Goal: Task Accomplishment & Management: Manage account settings

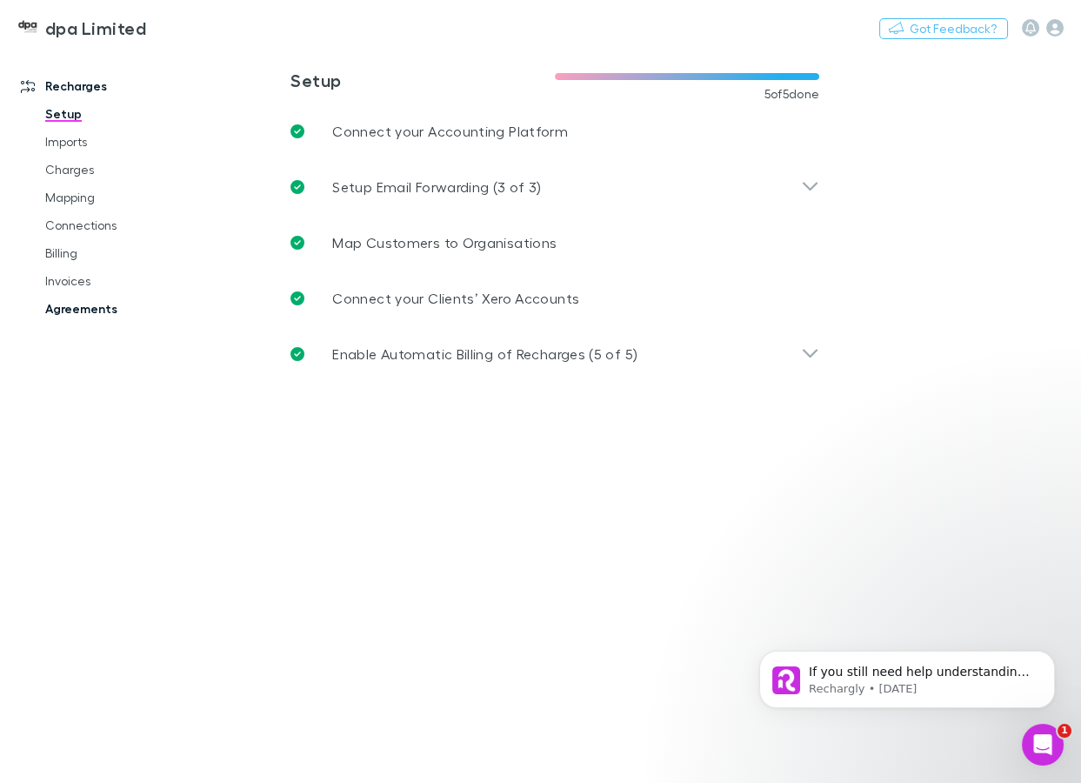
click at [69, 312] on link "Agreements" at bounding box center [123, 309] width 191 height 28
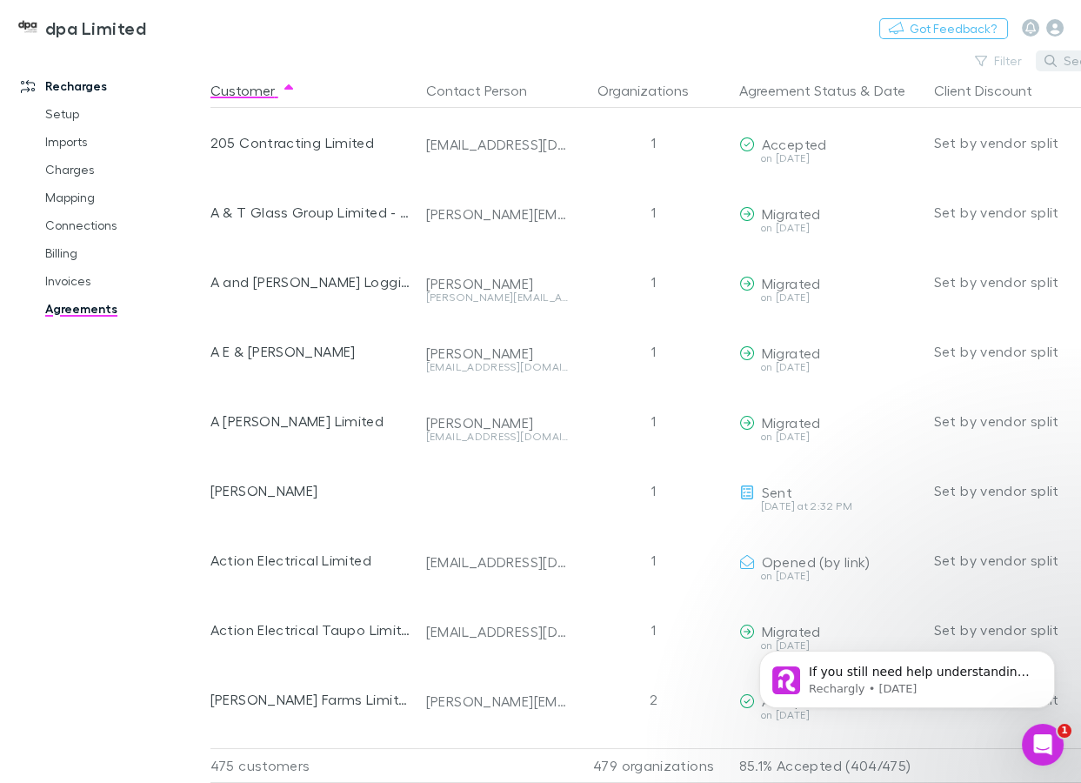
click at [1054, 58] on icon "button" at bounding box center [1051, 61] width 12 height 12
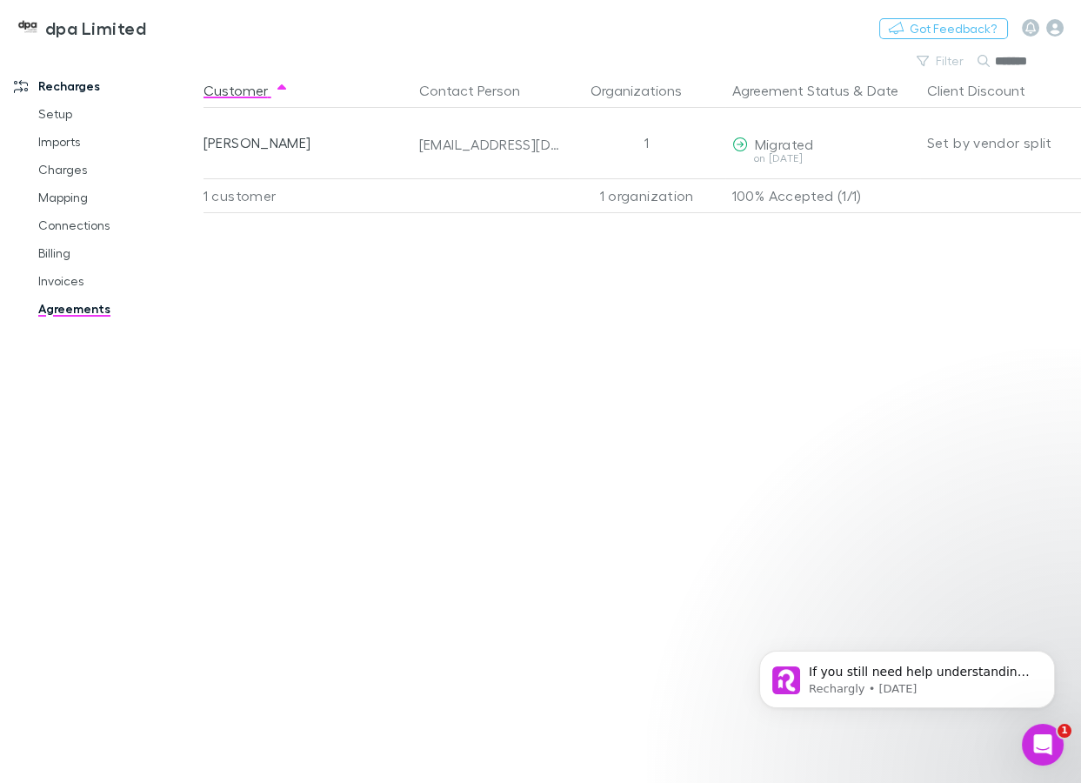
type input "*******"
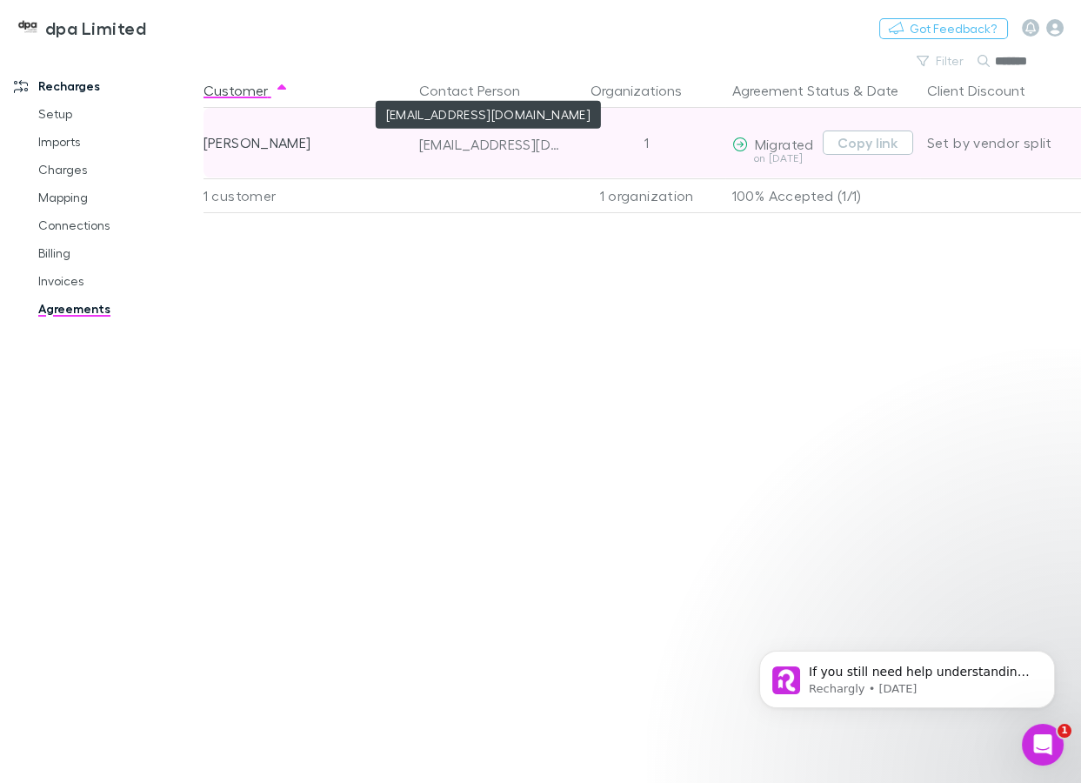
click at [517, 143] on div "cumberlandpark@windowslive.com" at bounding box center [490, 144] width 143 height 17
click at [879, 141] on button "Copy link" at bounding box center [868, 142] width 90 height 24
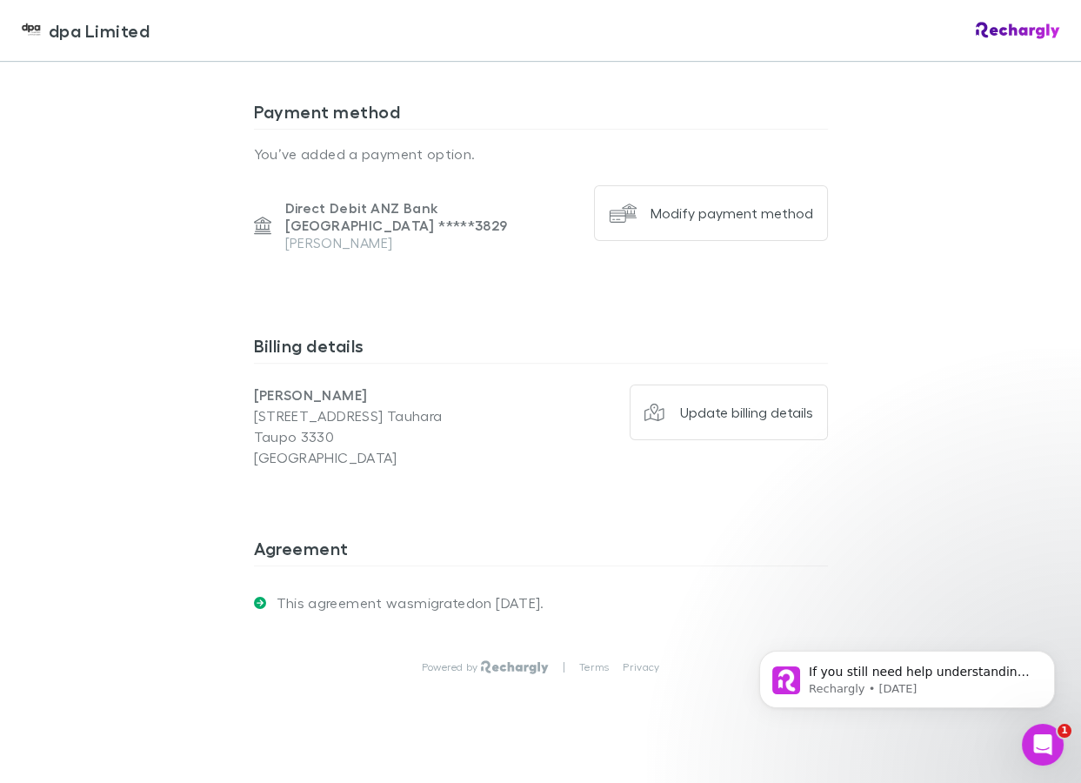
scroll to position [1654, 0]
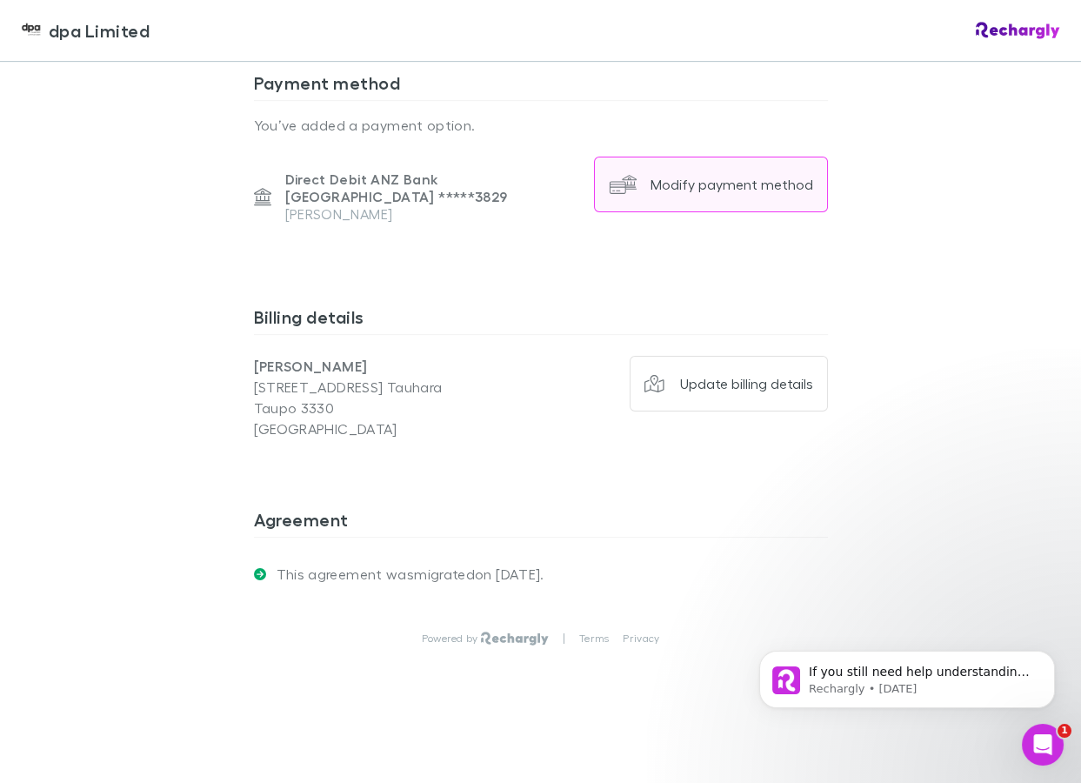
click at [739, 192] on button "Modify payment method" at bounding box center [711, 185] width 234 height 56
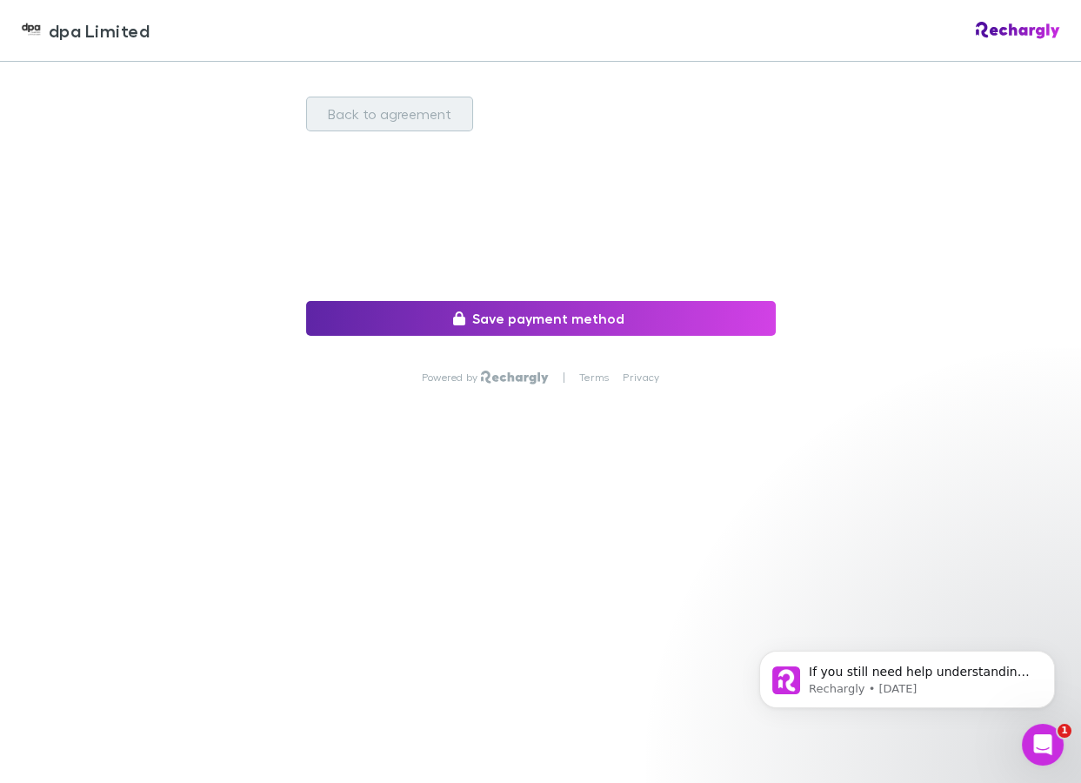
click at [396, 119] on button "Back to agreement" at bounding box center [389, 114] width 167 height 35
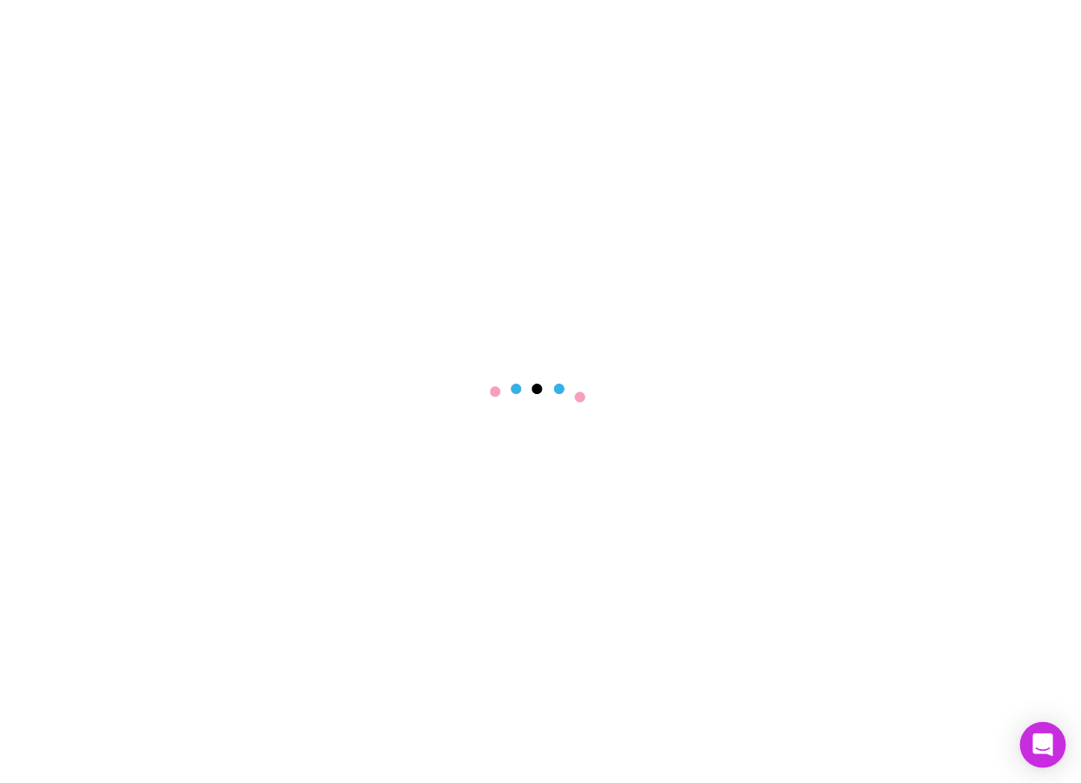
click at [1049, 743] on icon "Open Intercom Messenger" at bounding box center [1043, 744] width 20 height 23
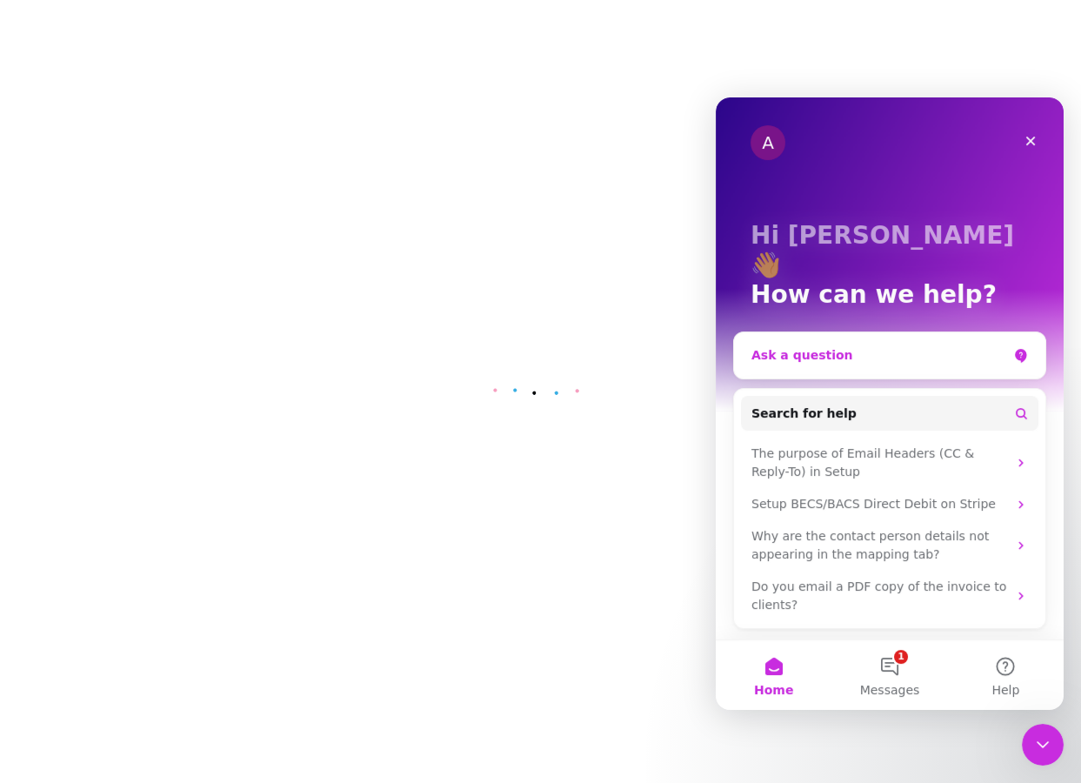
click at [780, 332] on div "Ask a question" at bounding box center [889, 355] width 311 height 46
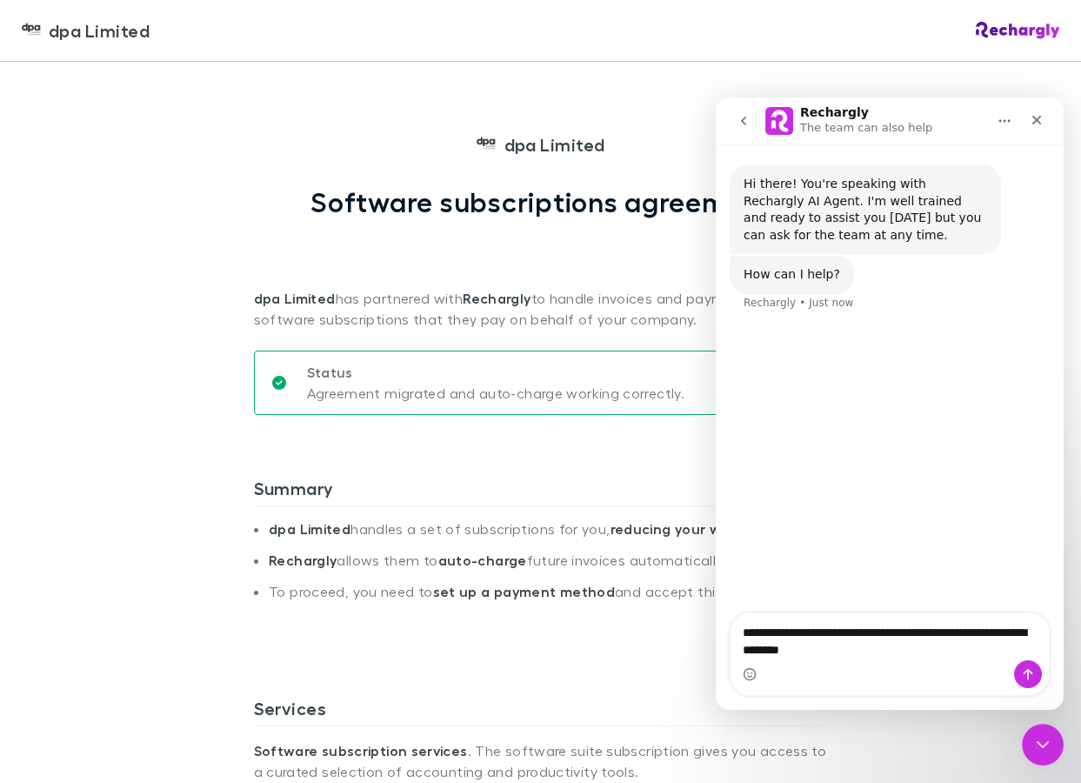
type textarea "**********"
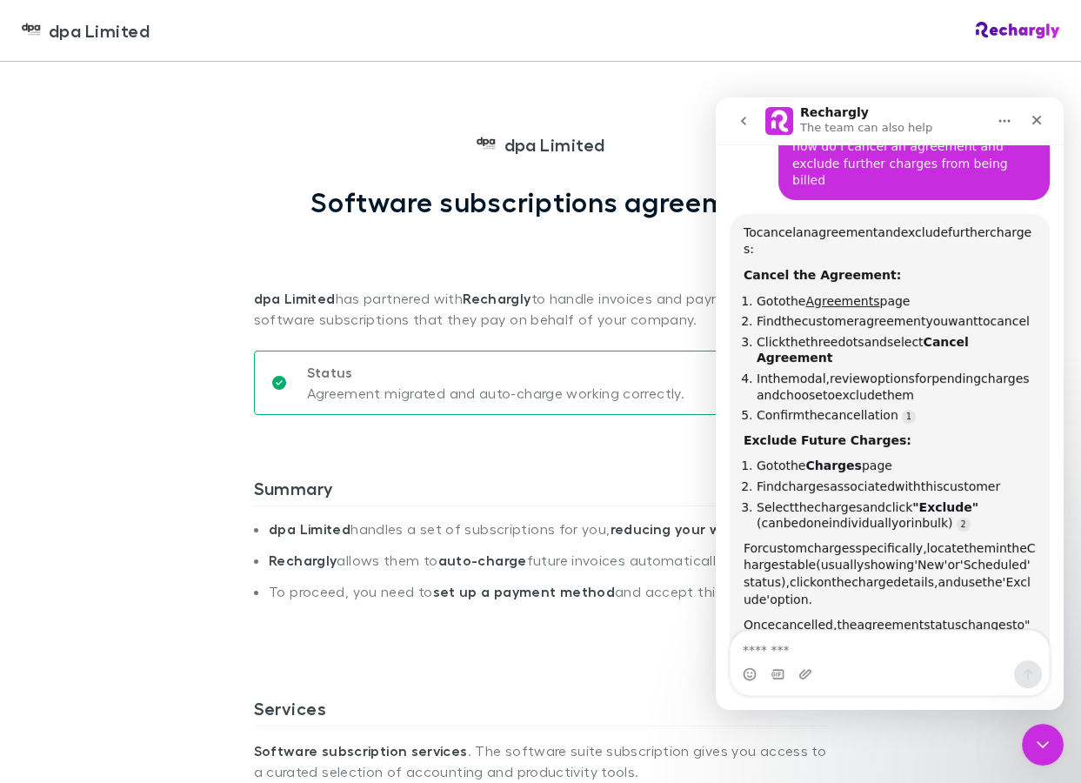
scroll to position [196, 0]
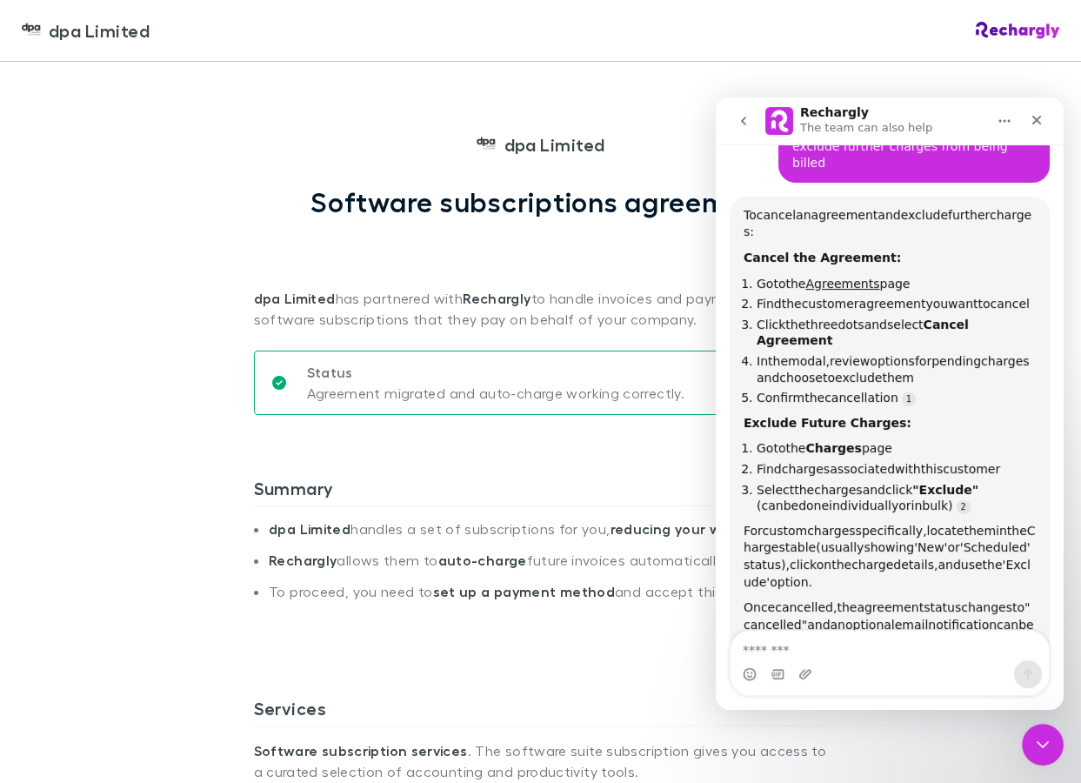
click at [1009, 28] on img at bounding box center [1018, 30] width 84 height 17
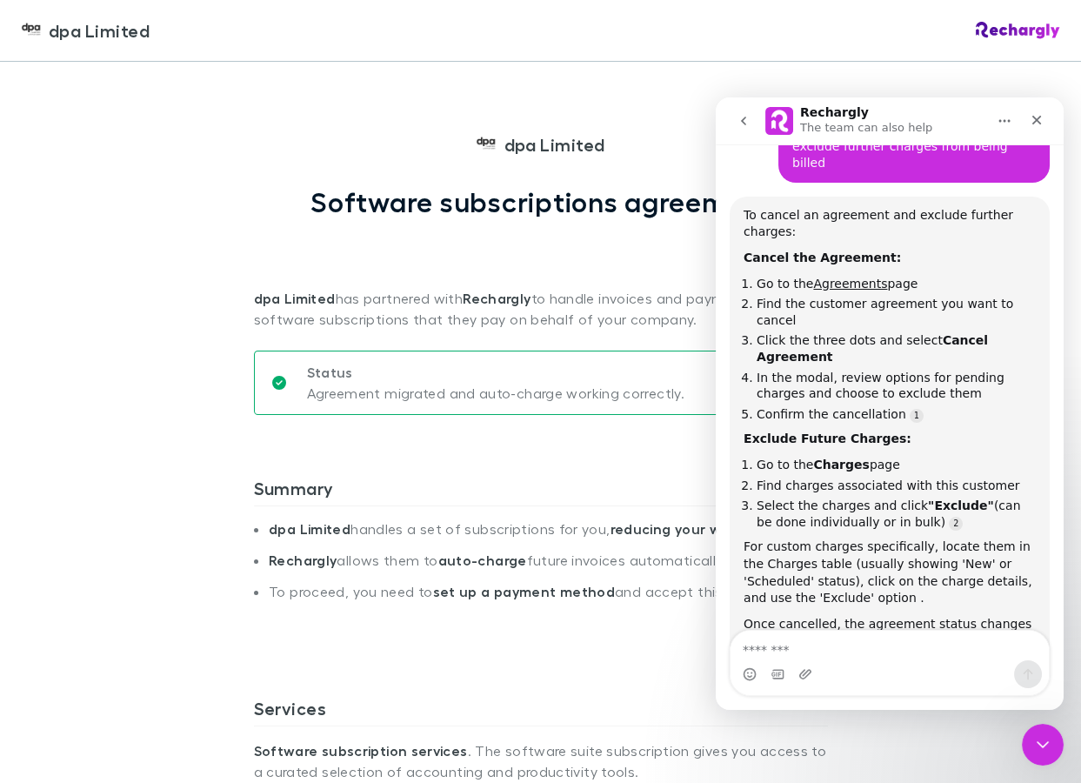
scroll to position [221, 0]
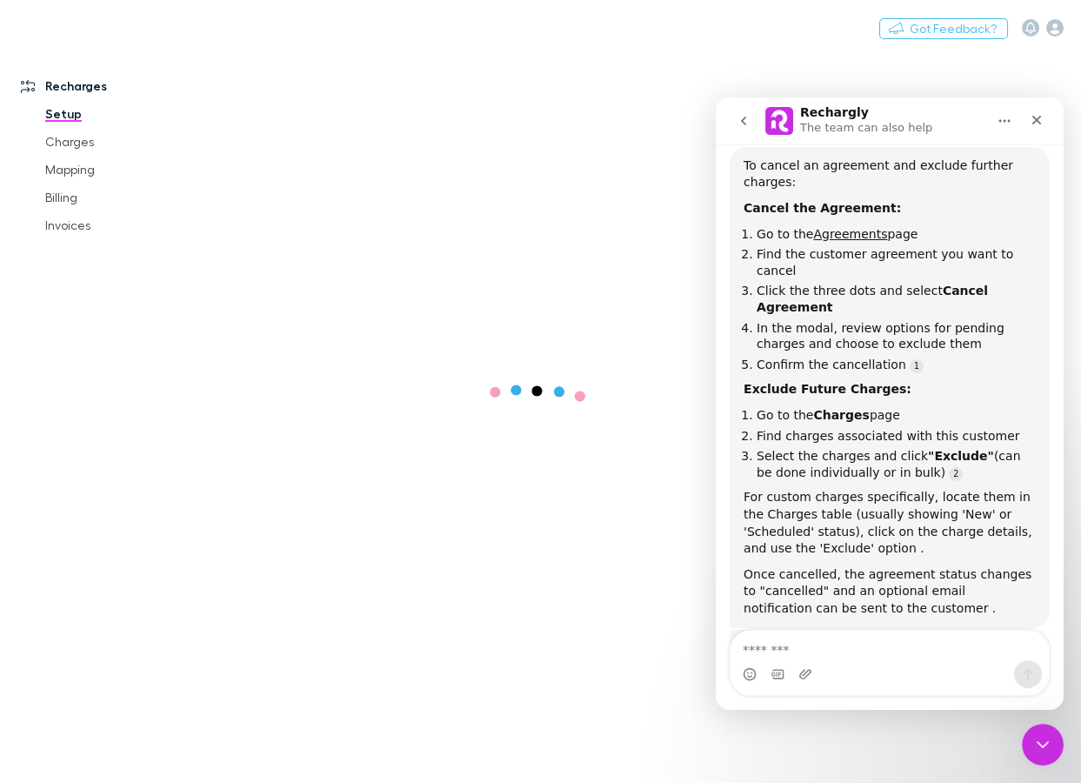
scroll to position [252, 0]
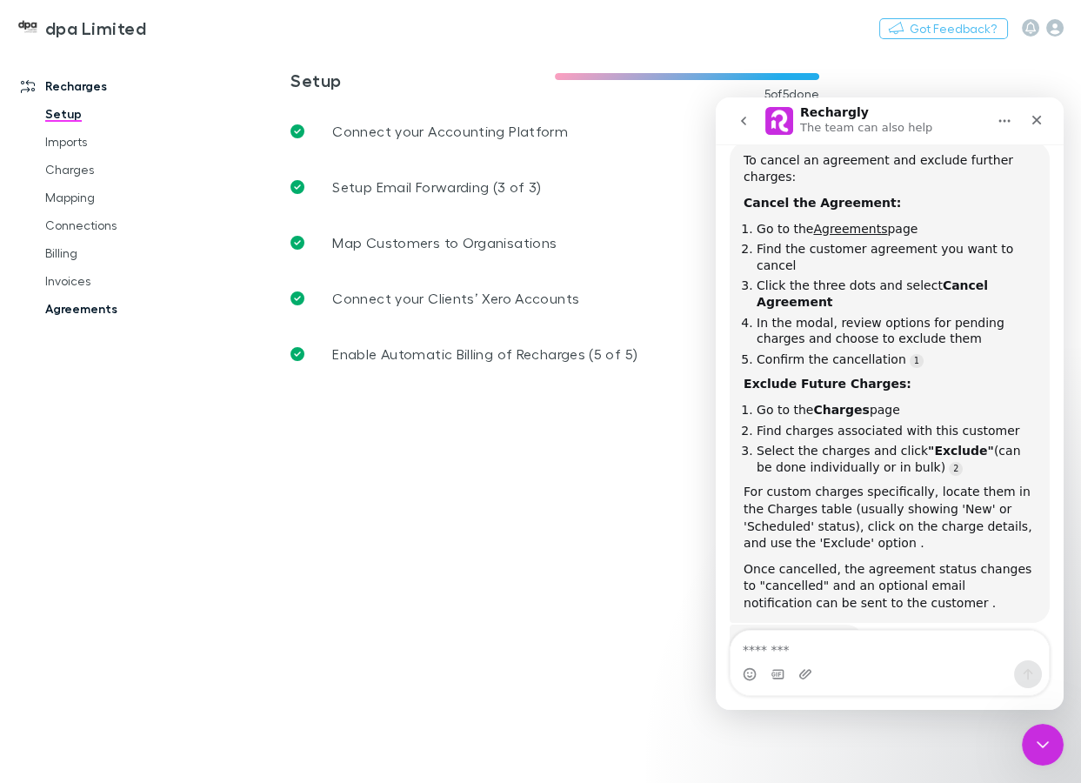
click at [74, 306] on link "Agreements" at bounding box center [123, 309] width 191 height 28
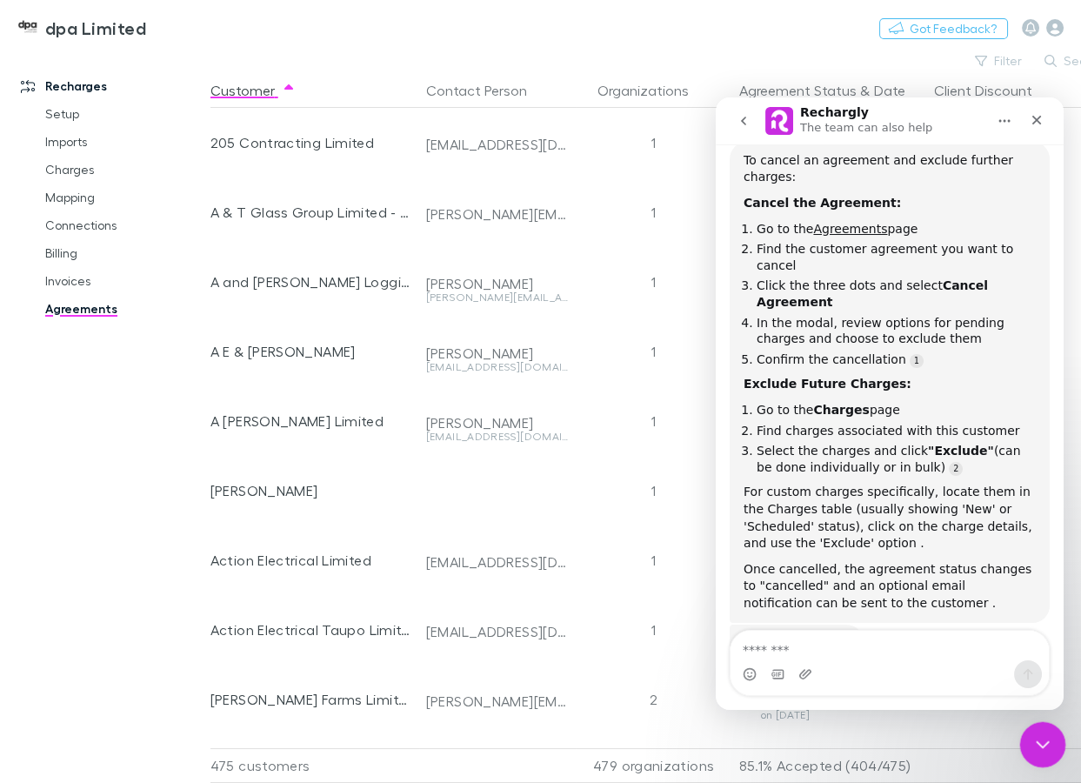
click at [1040, 750] on icon "Close Intercom Messenger" at bounding box center [1040, 742] width 21 height 21
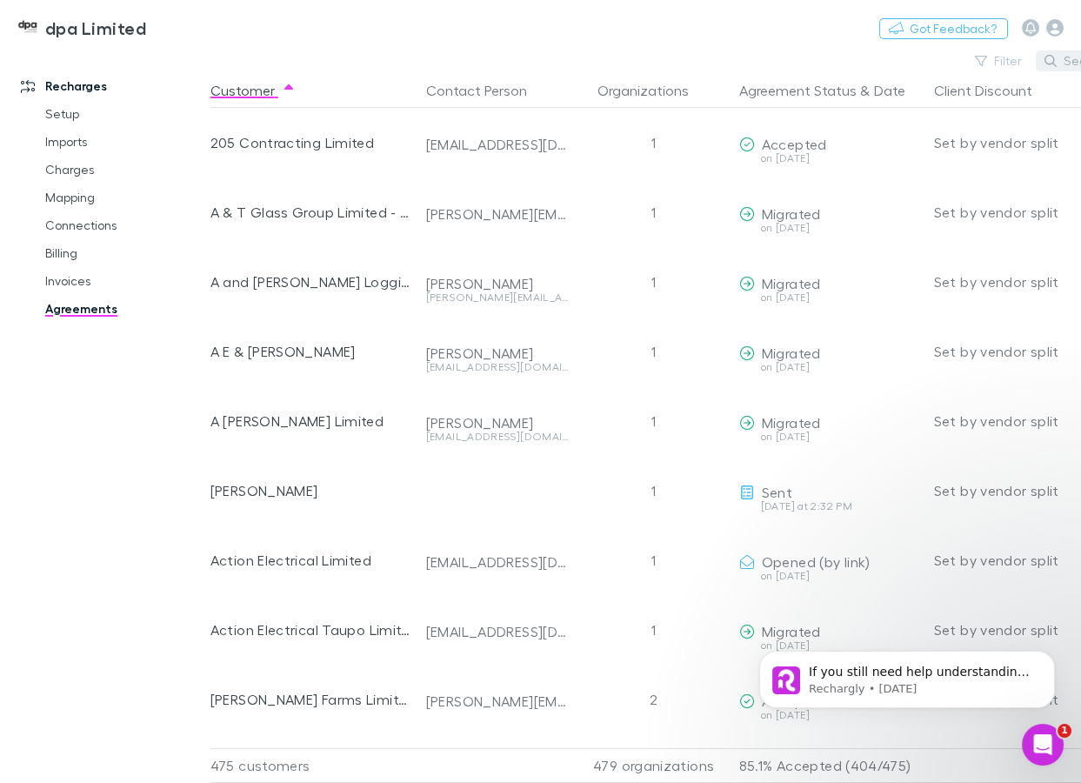
click at [1065, 64] on button "Search" at bounding box center [1075, 60] width 79 height 21
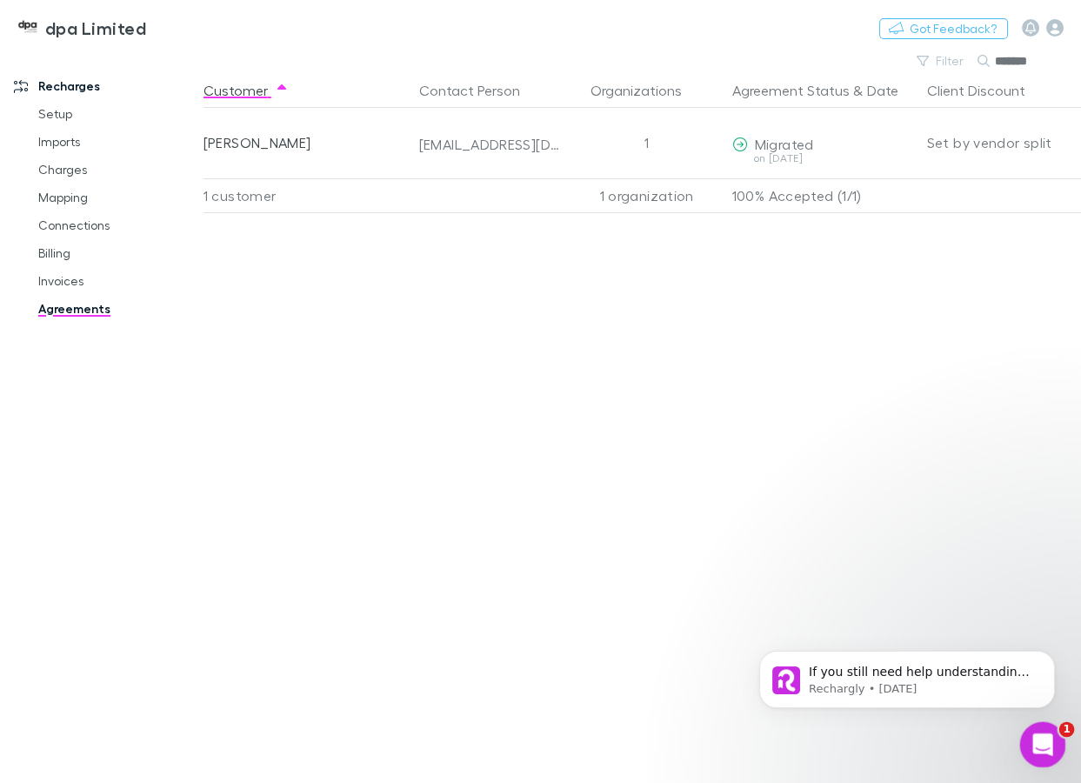
type input "*******"
click at [1041, 738] on icon "Open Intercom Messenger" at bounding box center [1041, 742] width 29 height 29
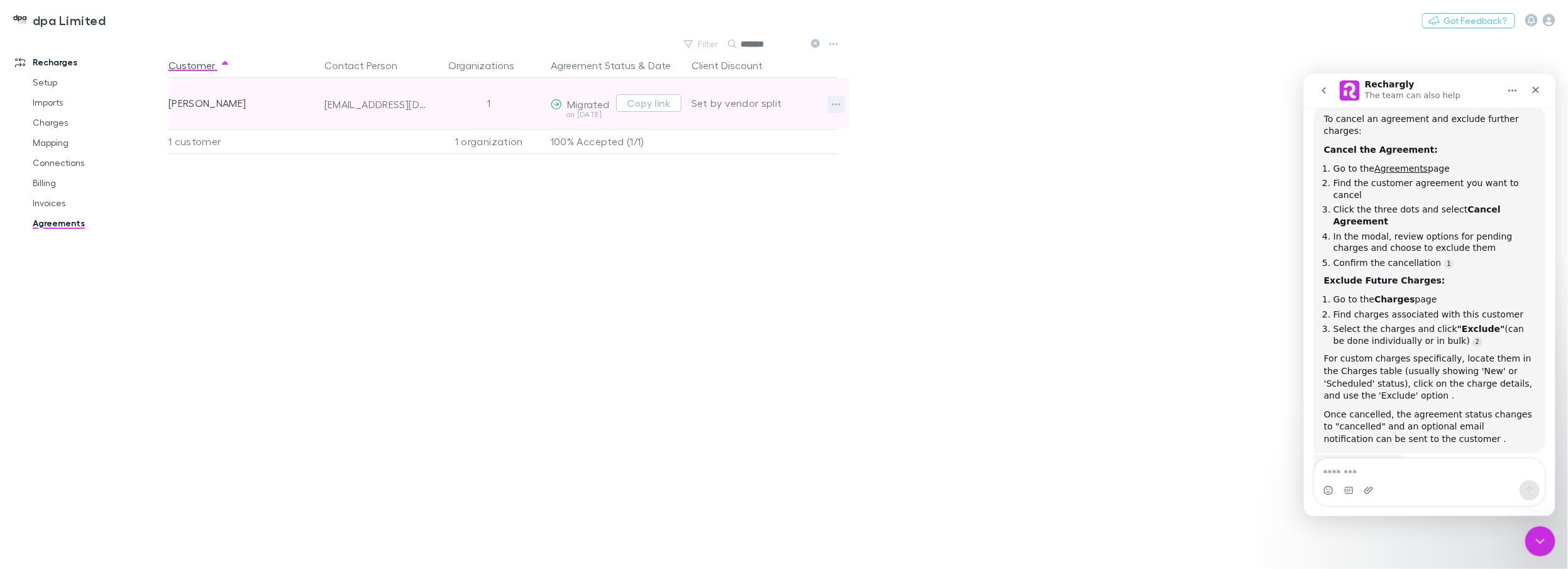
click at [781, 105] on button "button" at bounding box center [836, 104] width 17 height 17
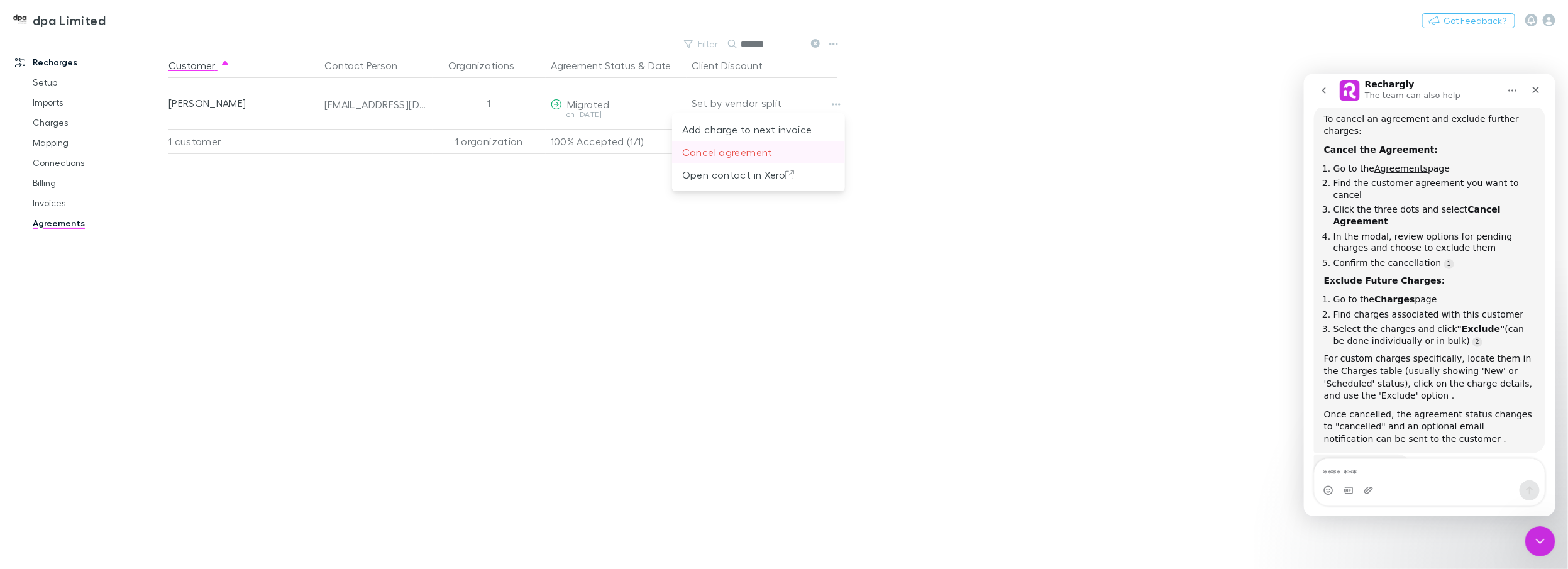
click at [737, 152] on p "Cancel agreement" at bounding box center [758, 152] width 152 height 15
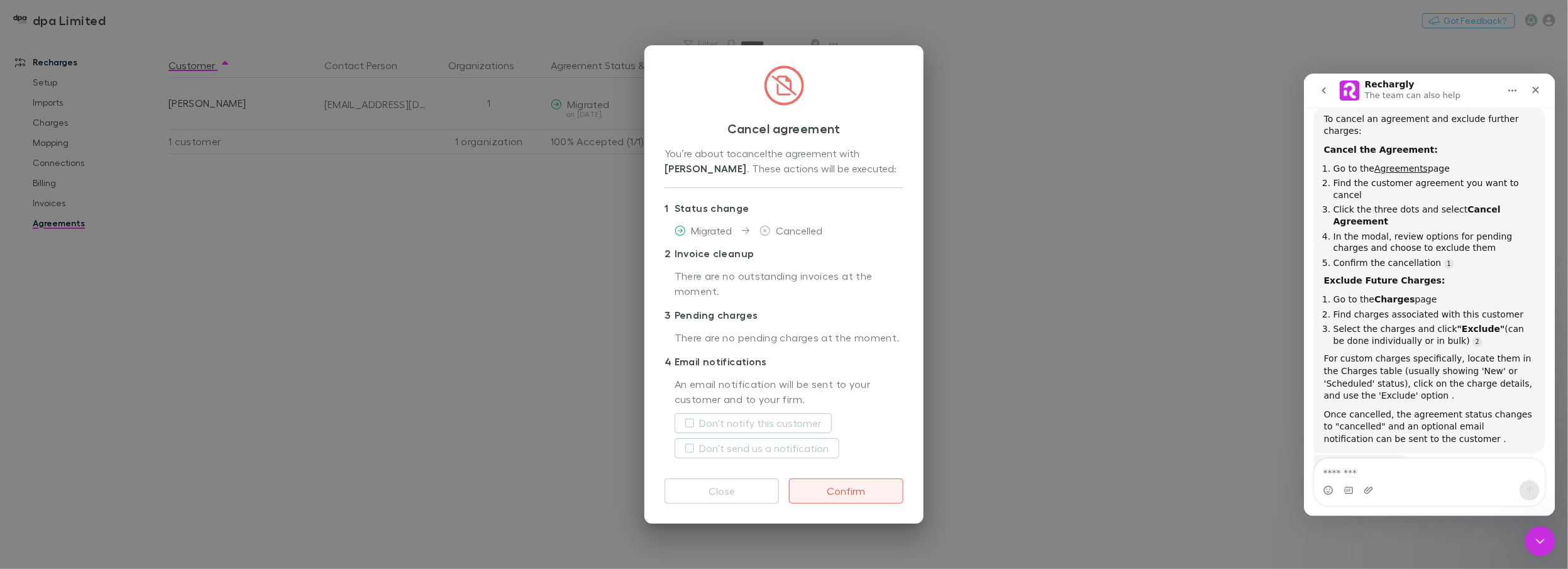
click at [781, 492] on button "Confirm" at bounding box center [846, 491] width 114 height 25
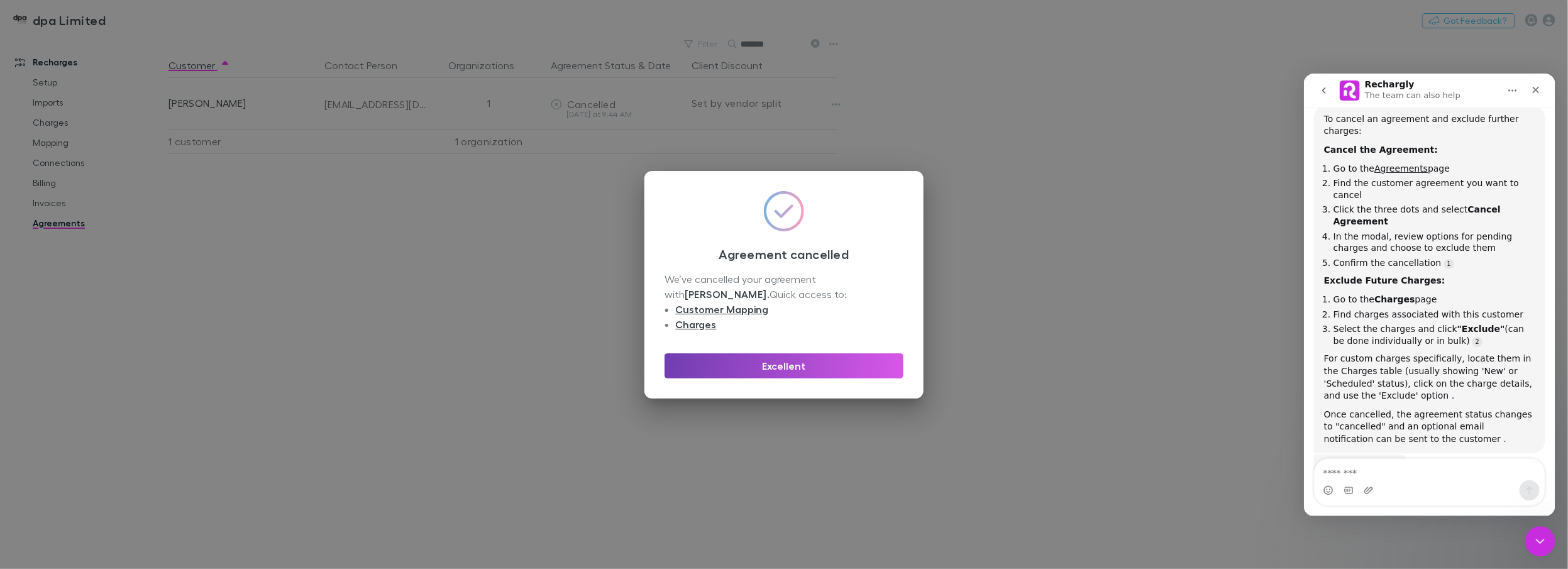
click at [781, 361] on button "Excellent" at bounding box center [784, 366] width 239 height 25
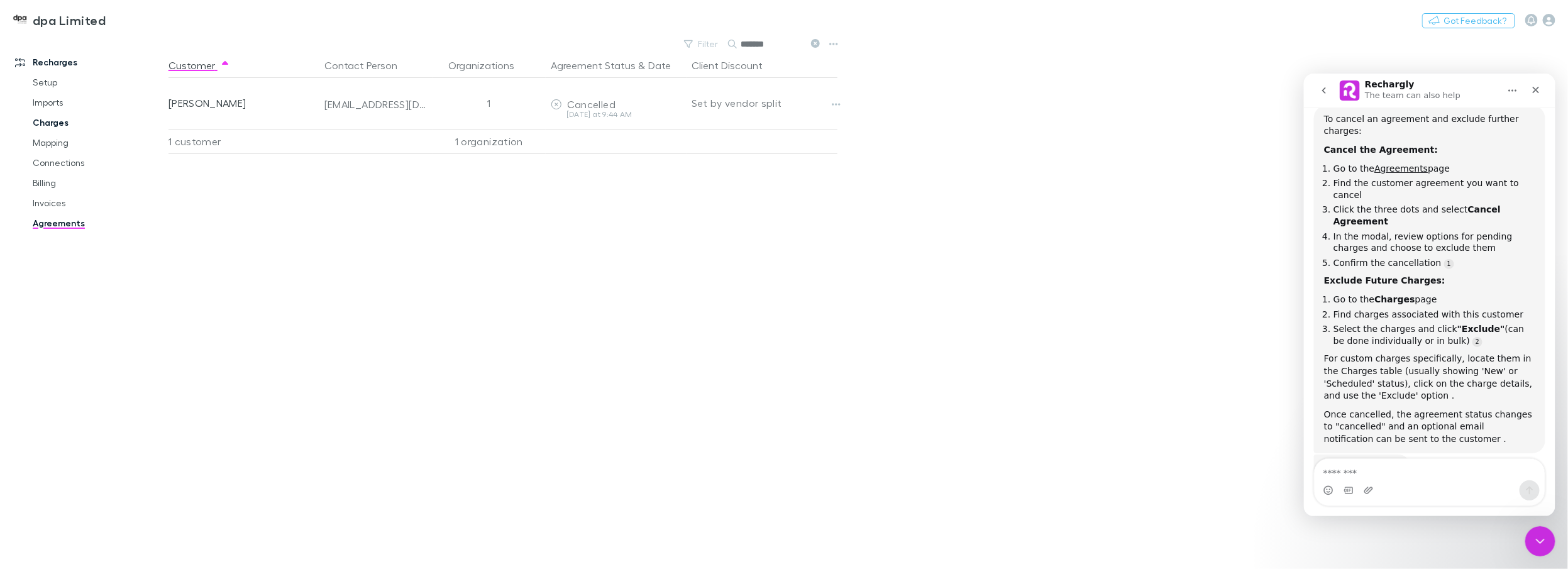
click at [53, 122] on link "Charges" at bounding box center [98, 123] width 155 height 20
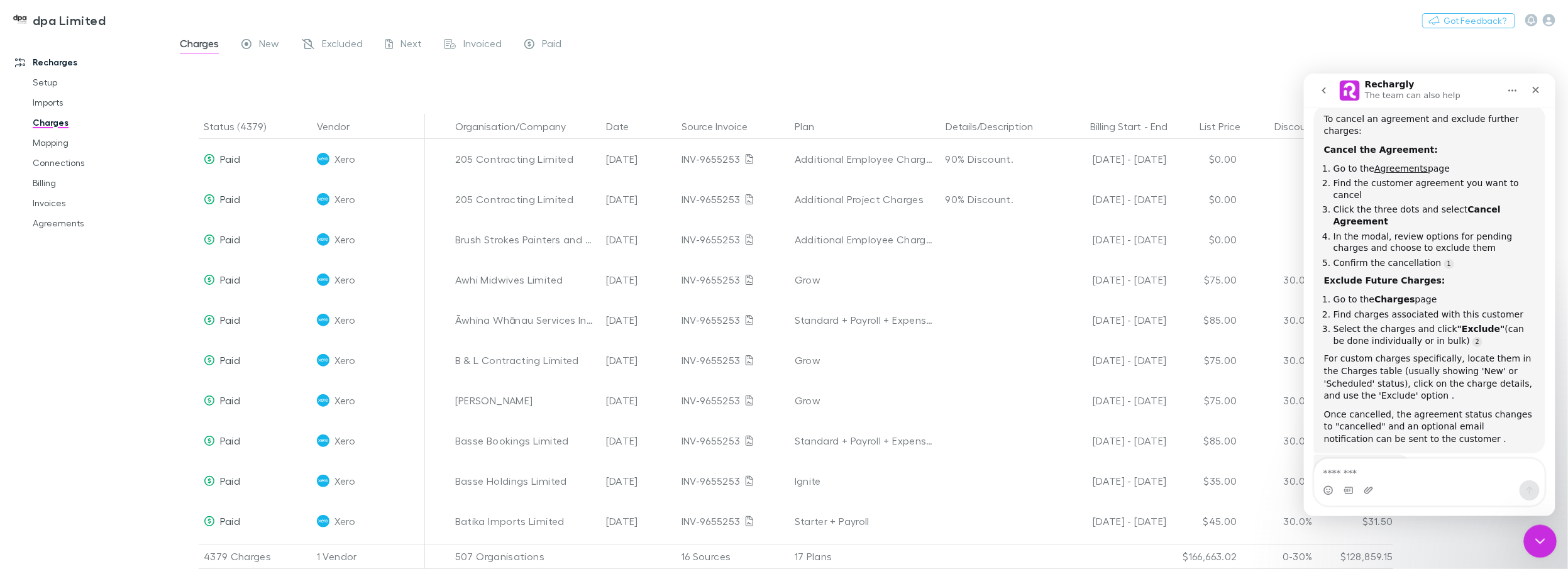
click at [781, 539] on icon "Close Intercom Messenger" at bounding box center [1538, 539] width 15 height 15
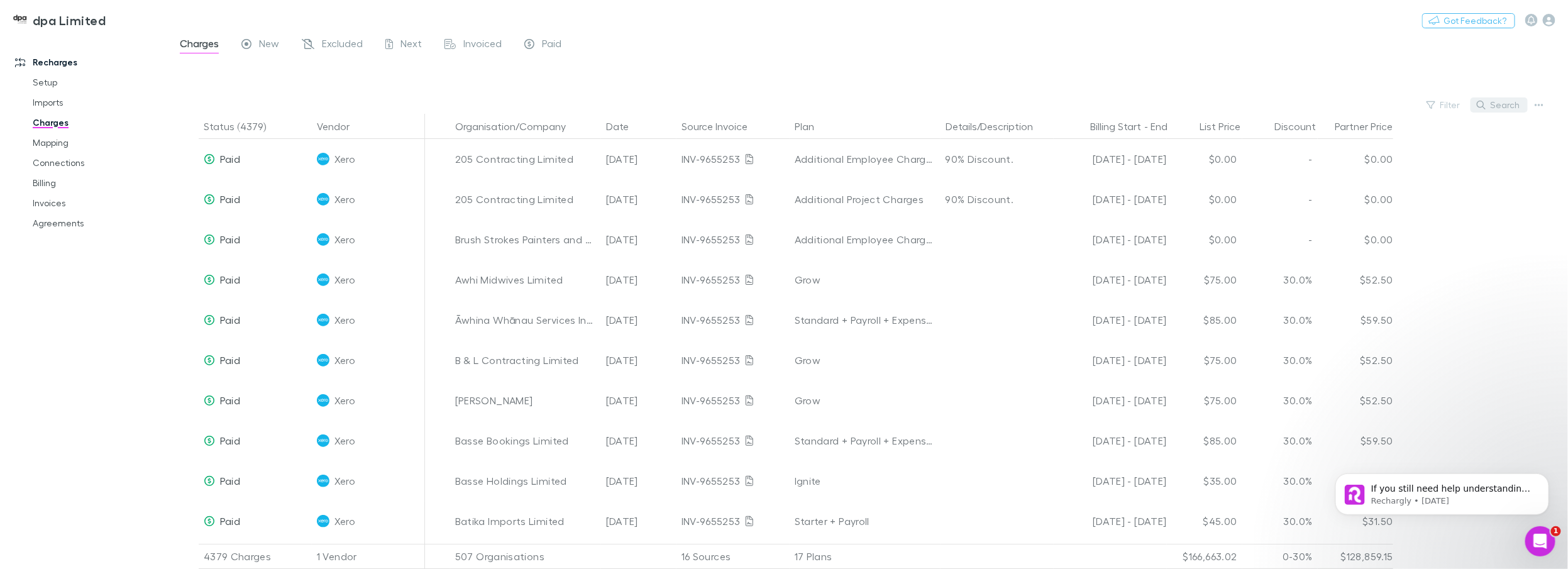
click at [781, 106] on button "Search" at bounding box center [1499, 105] width 57 height 15
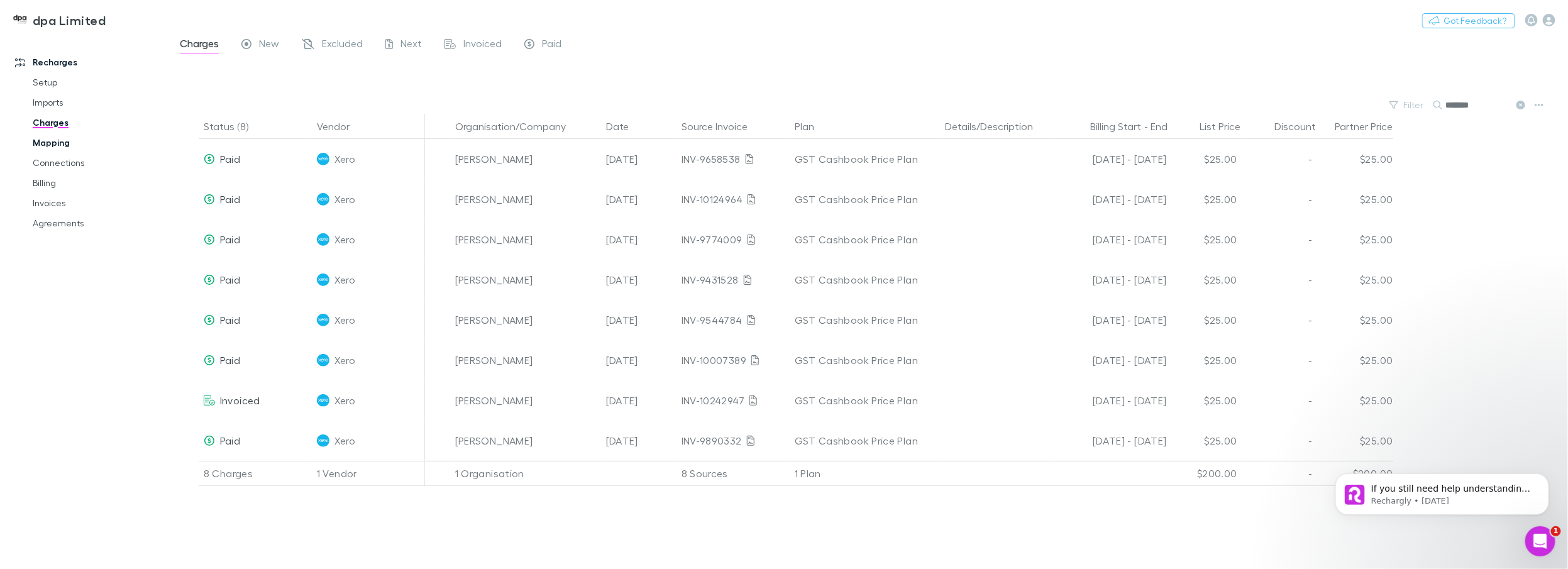
type input "*******"
click at [44, 146] on link "Mapping" at bounding box center [98, 143] width 155 height 20
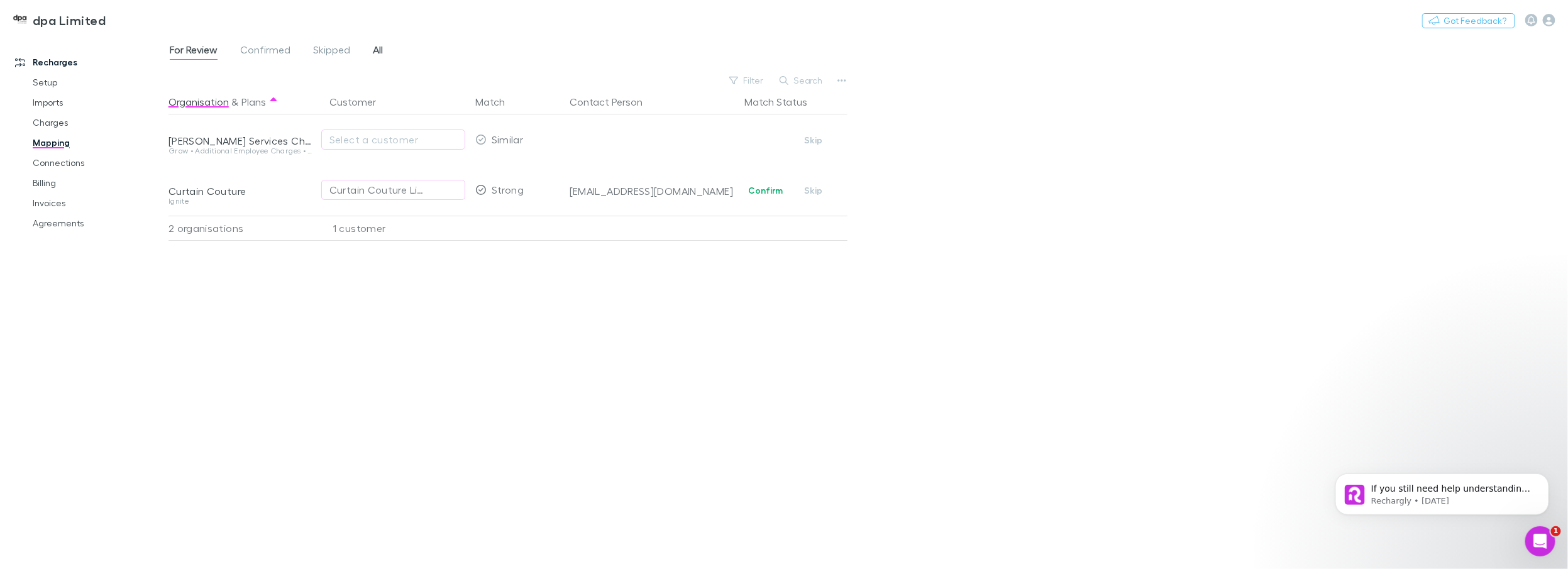
click at [382, 47] on span "All" at bounding box center [378, 51] width 10 height 17
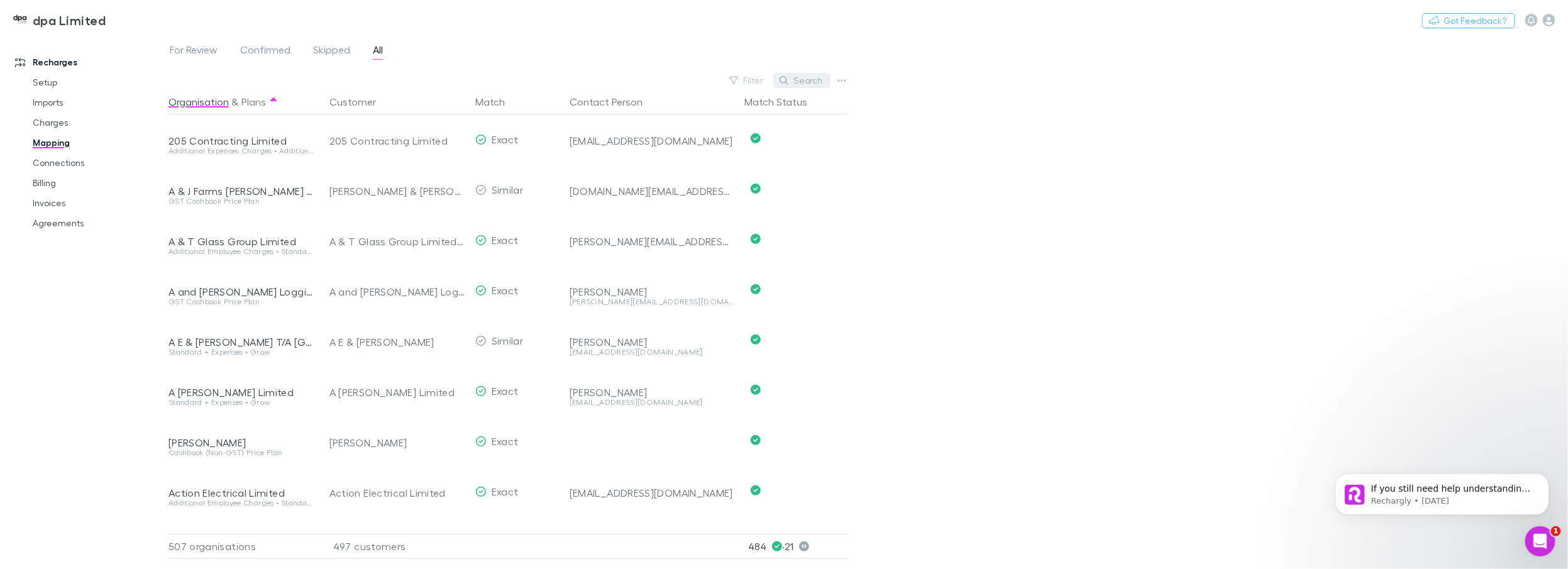
click at [781, 82] on button "Search" at bounding box center [801, 80] width 57 height 15
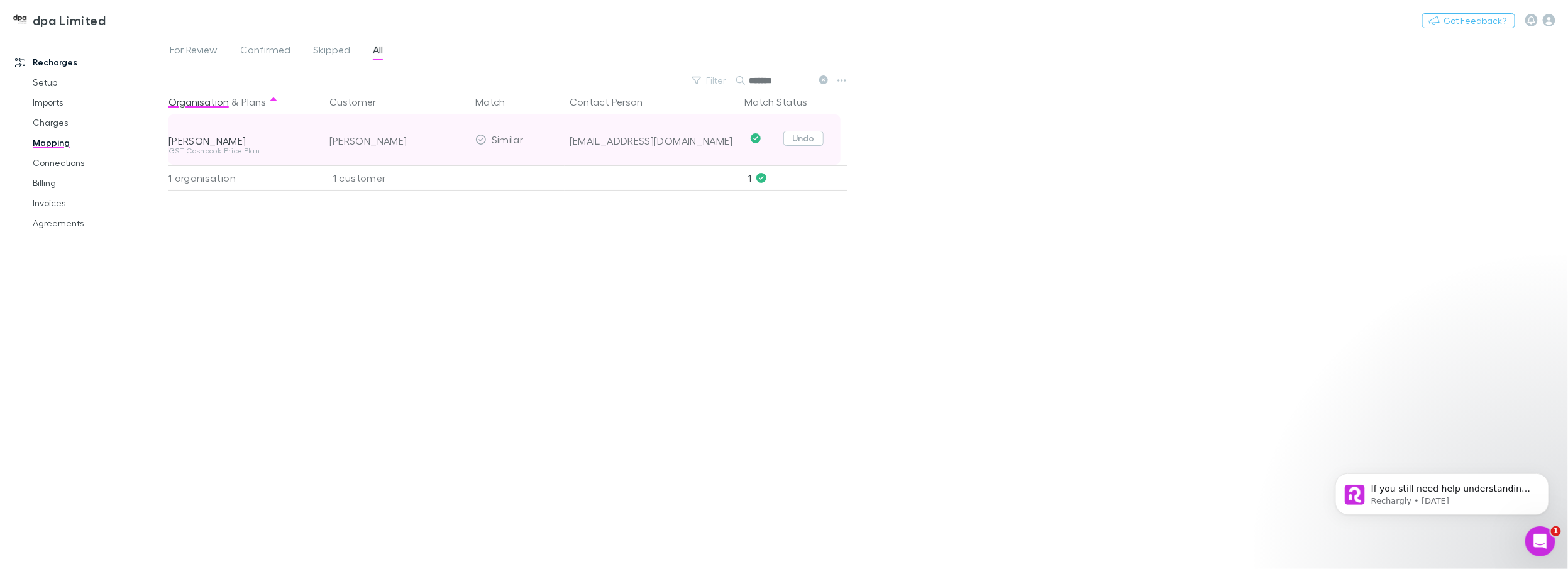
type input "*******"
click at [781, 137] on button "Undo" at bounding box center [804, 138] width 40 height 15
click at [781, 138] on button "Skip" at bounding box center [814, 140] width 40 height 15
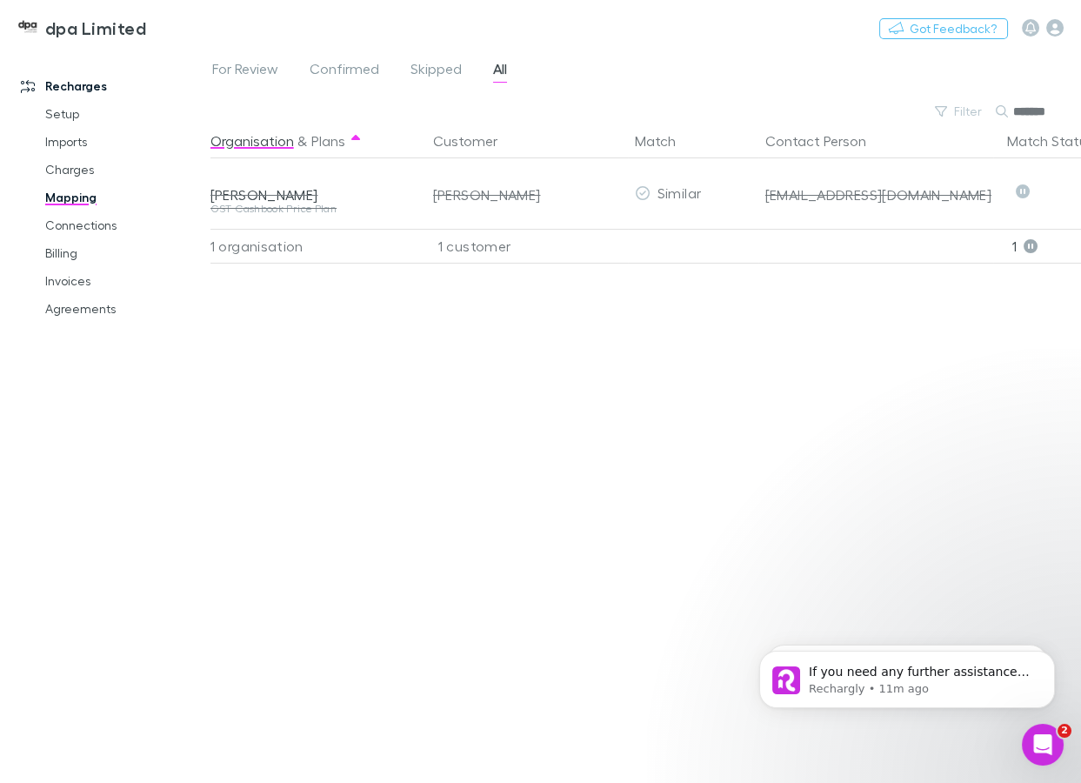
scroll to position [360, 0]
